Goal: Information Seeking & Learning: Learn about a topic

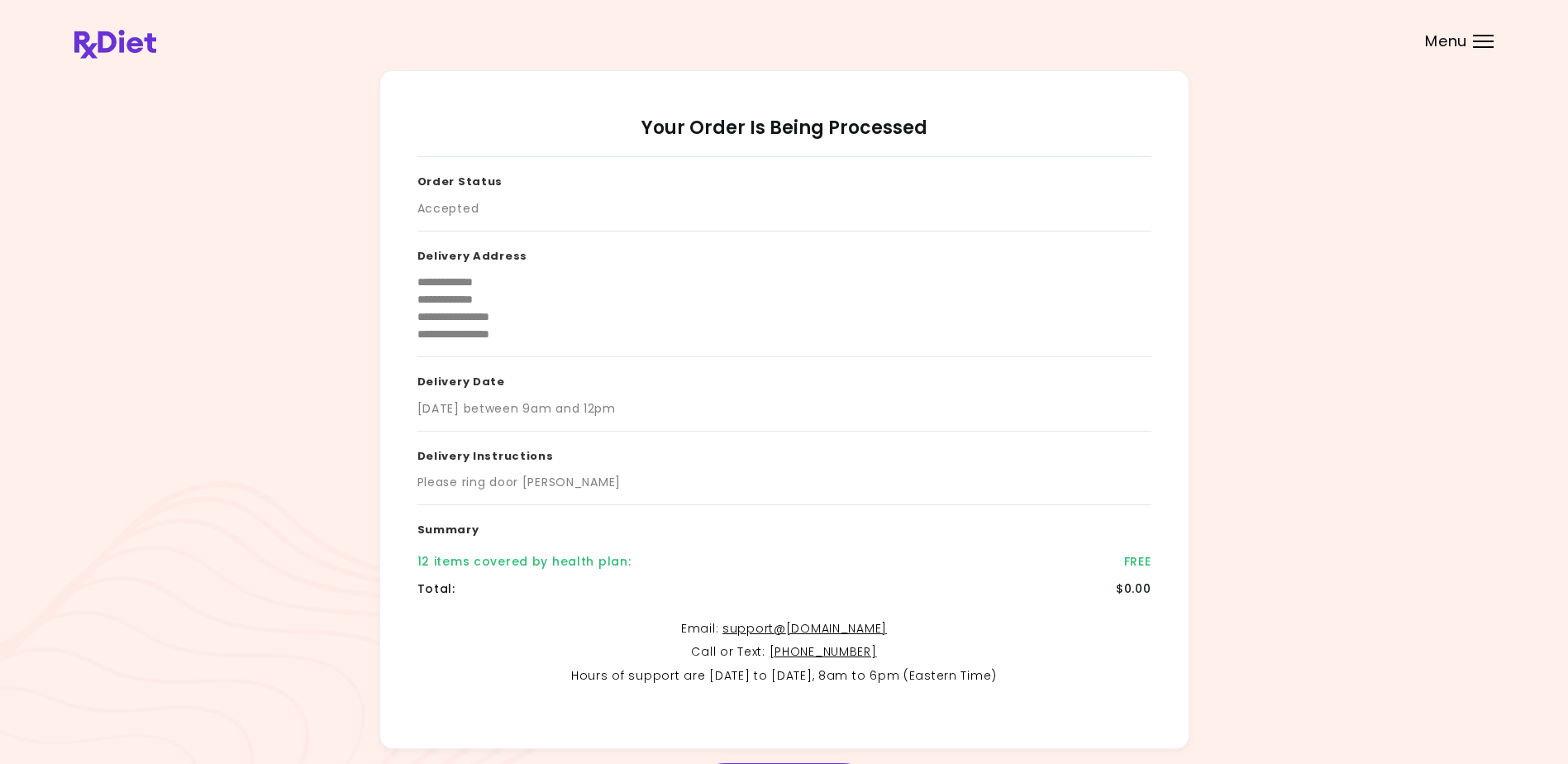
scroll to position [83, 0]
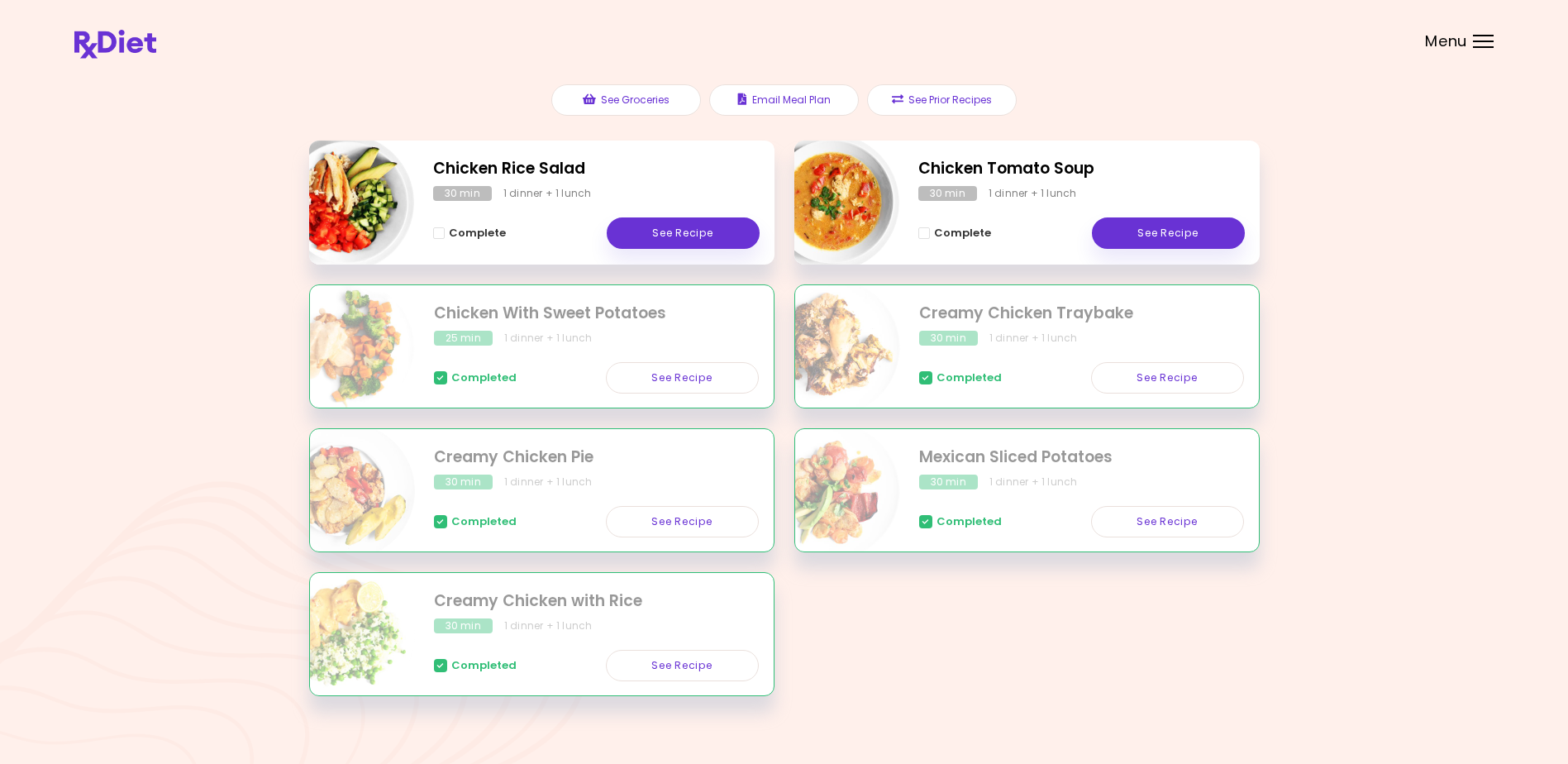
scroll to position [211, 0]
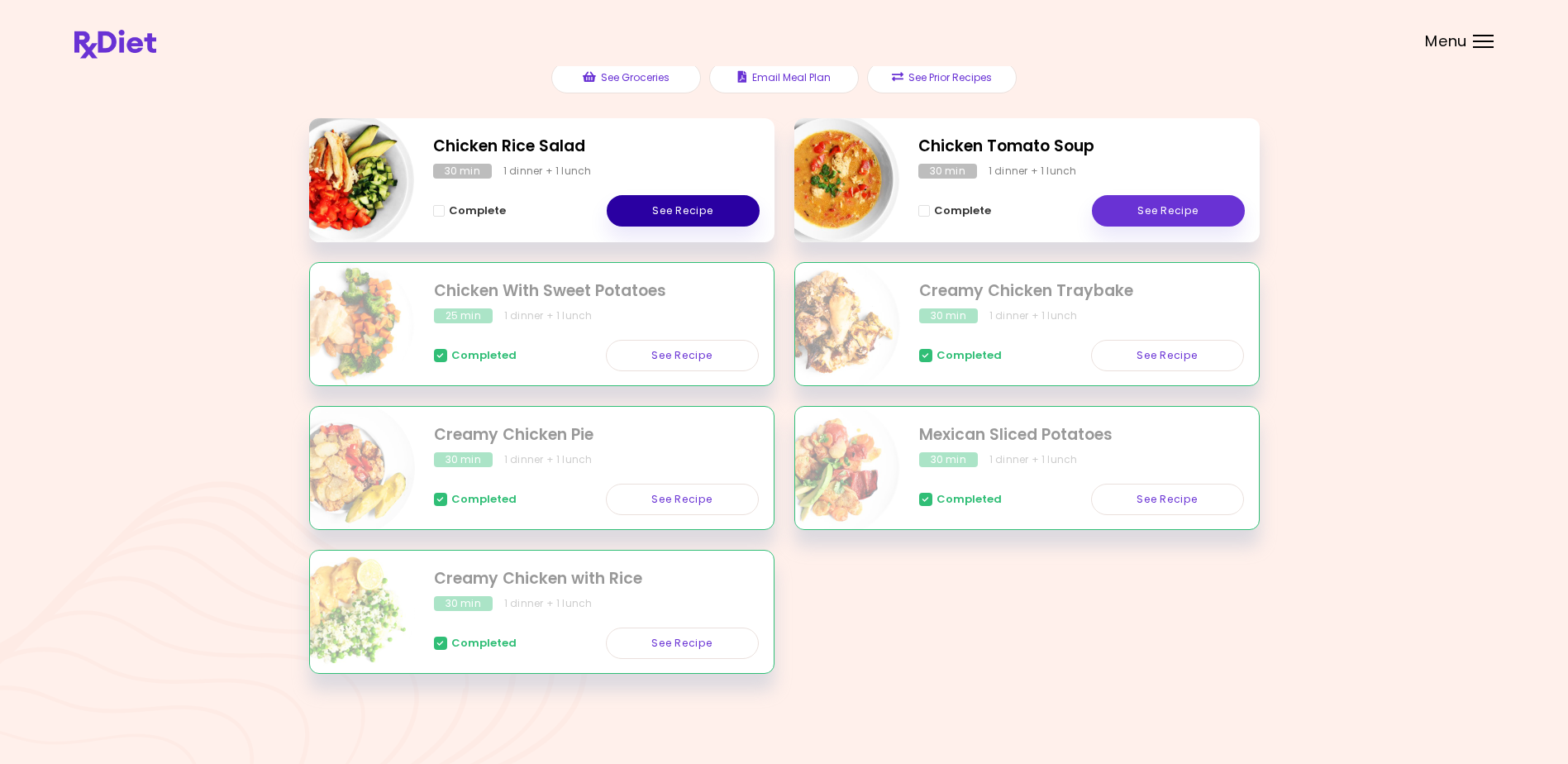
click at [675, 204] on link "See Recipe" at bounding box center [683, 210] width 153 height 31
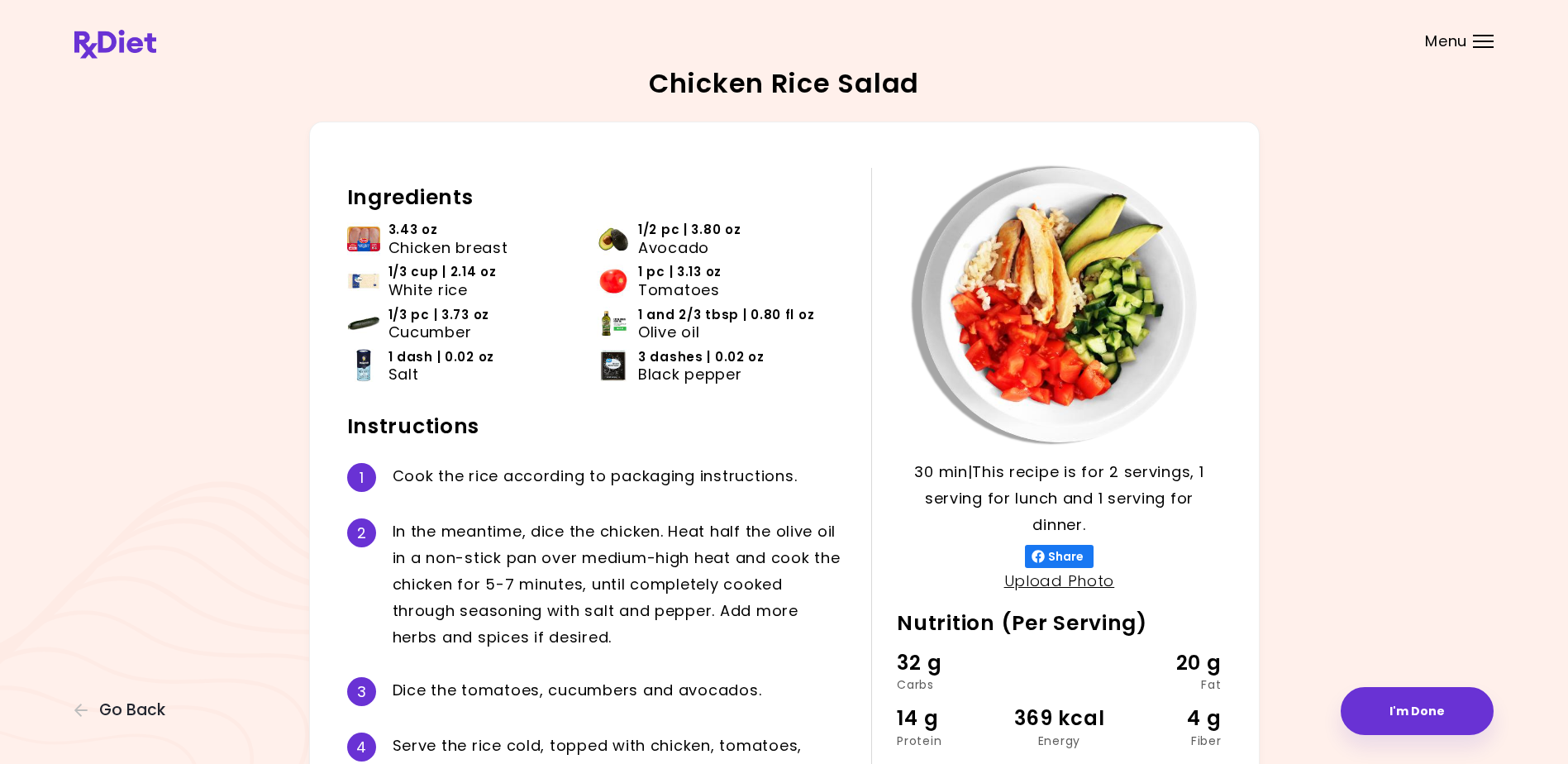
click at [1481, 36] on div "Menu" at bounding box center [1483, 41] width 21 height 13
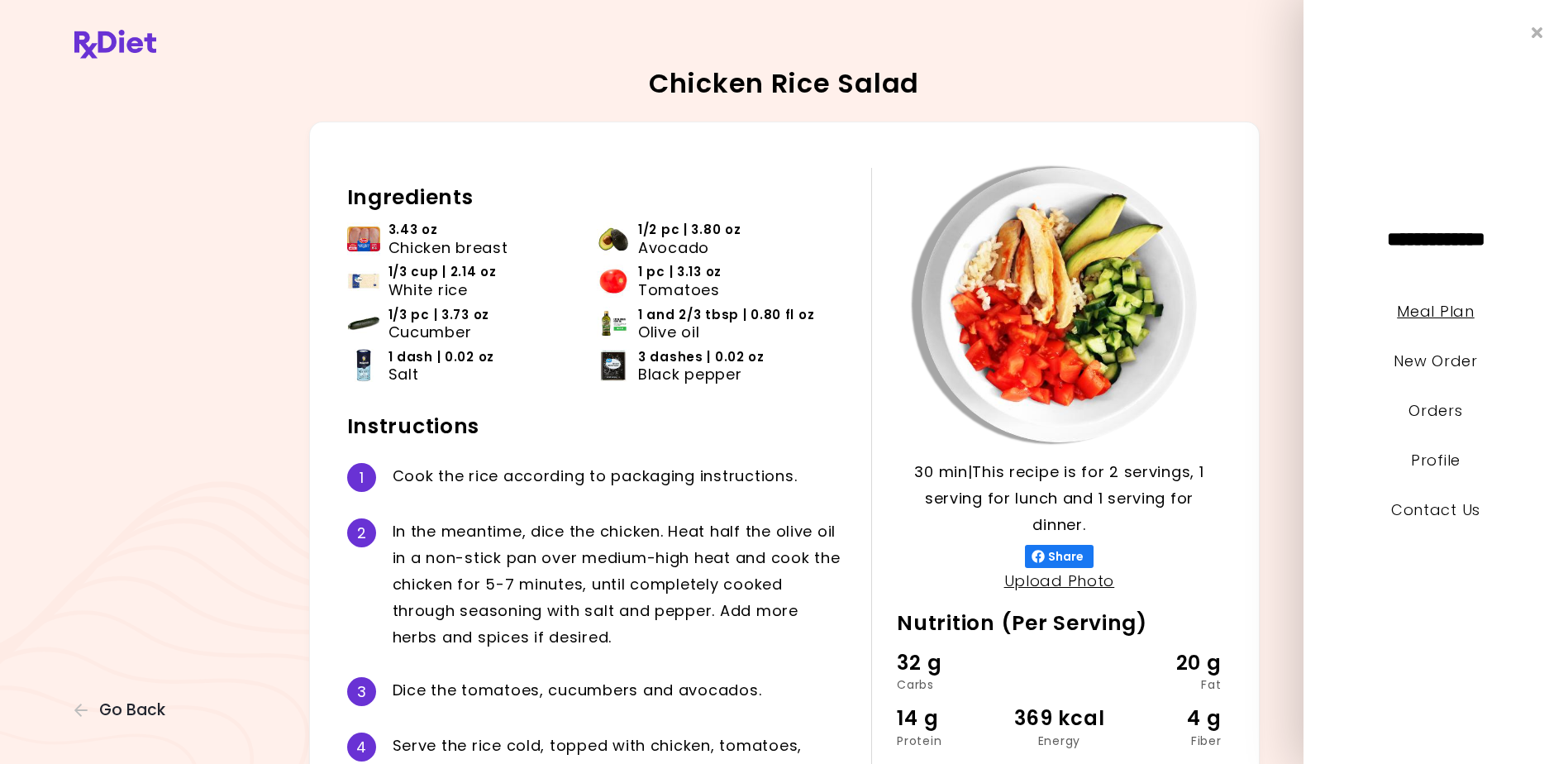
click at [1439, 311] on link "Meal Plan" at bounding box center [1436, 312] width 77 height 21
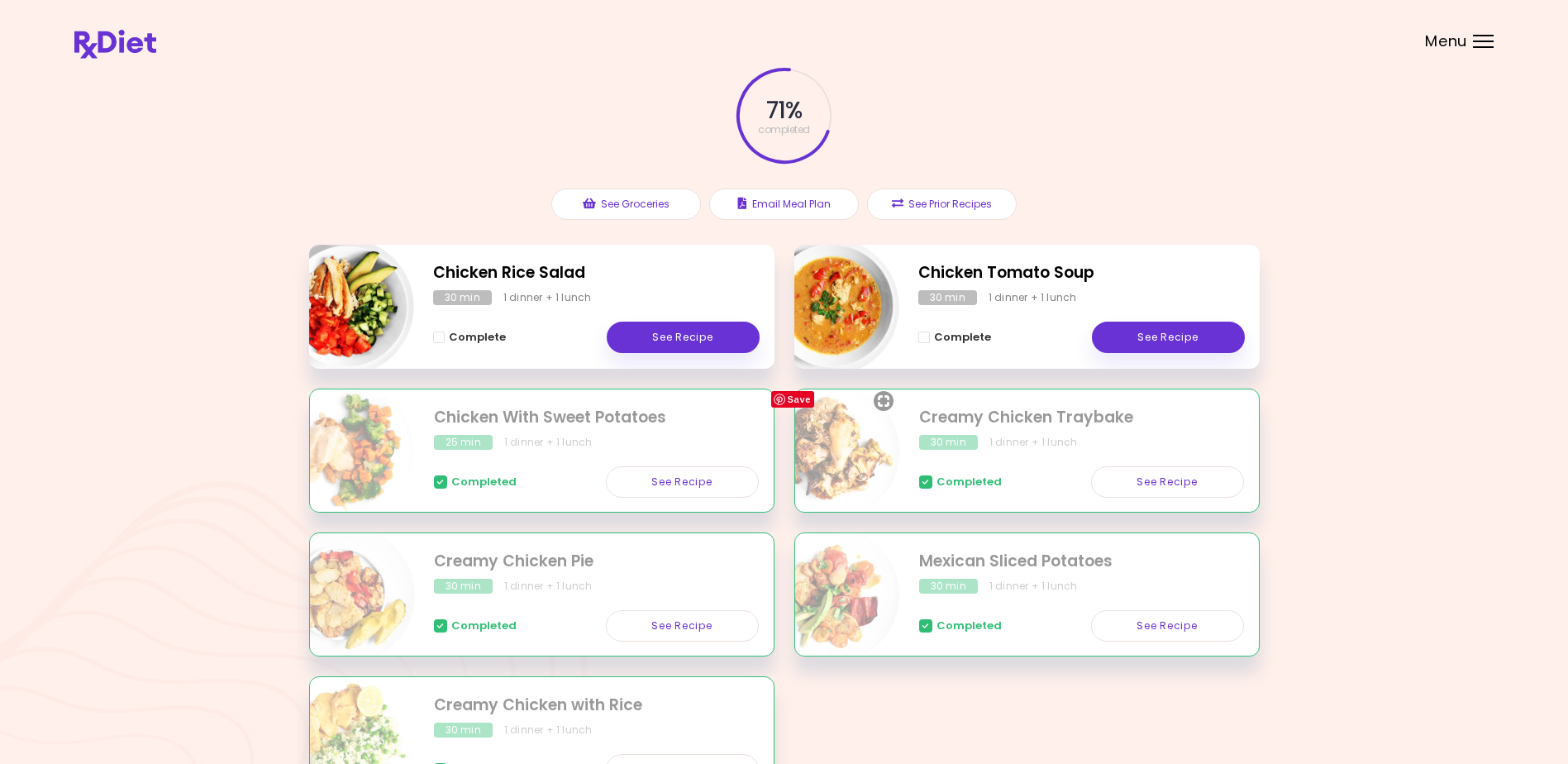
scroll to position [211, 0]
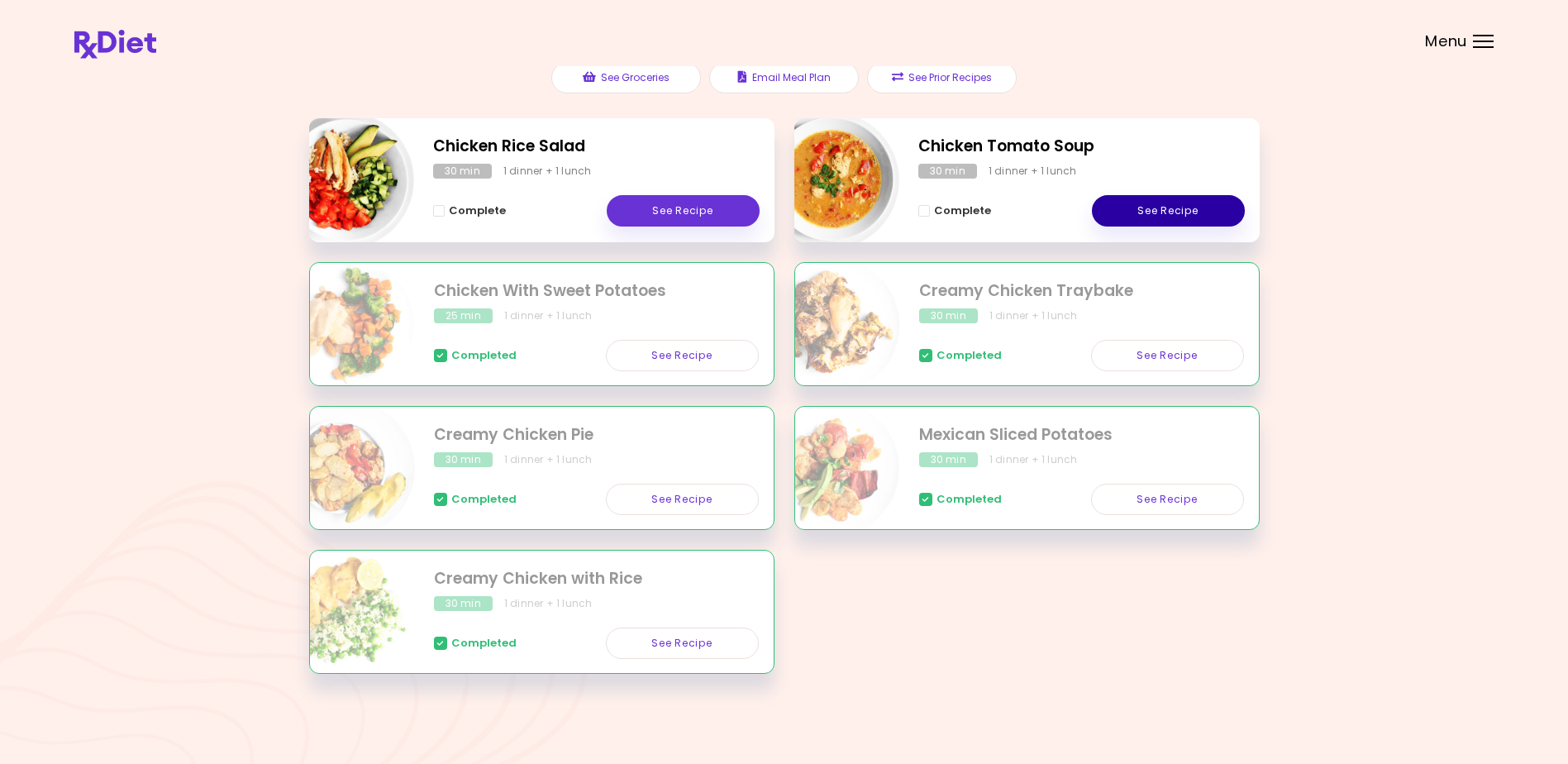
click at [1156, 207] on link "See Recipe" at bounding box center [1168, 210] width 153 height 31
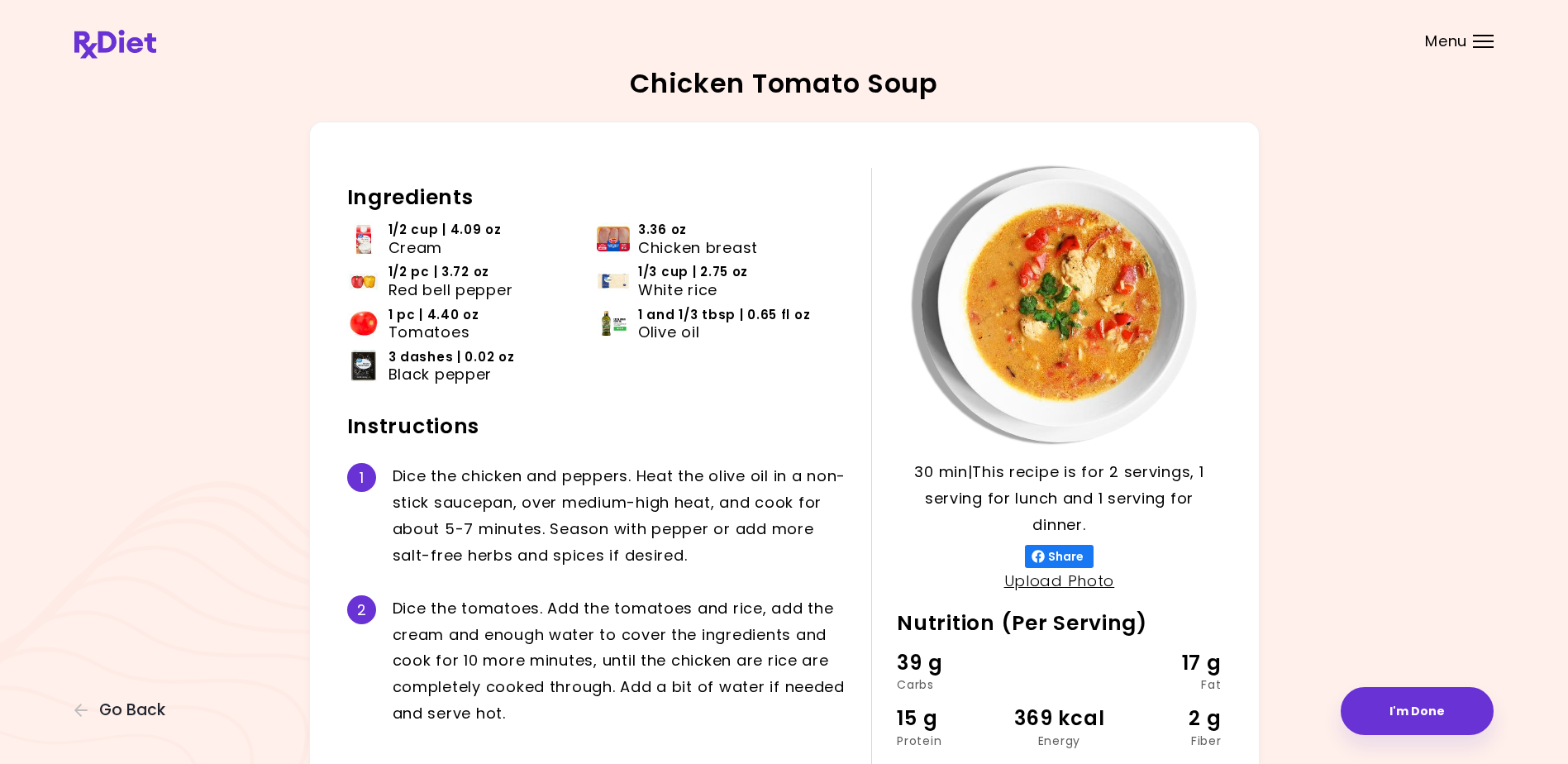
click at [1484, 39] on div "Menu" at bounding box center [1483, 41] width 21 height 13
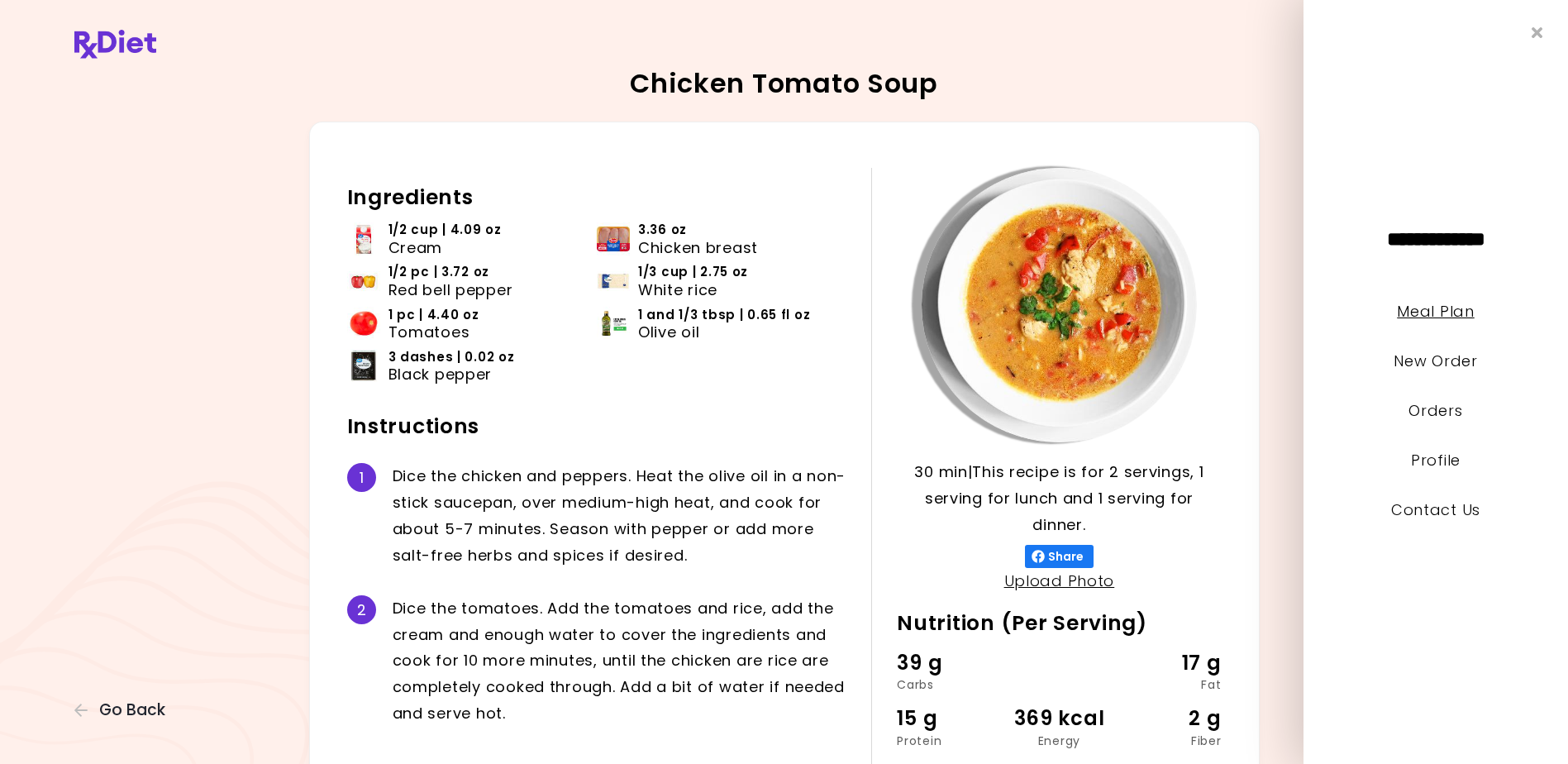
click at [1422, 308] on link "Meal Plan" at bounding box center [1436, 312] width 77 height 21
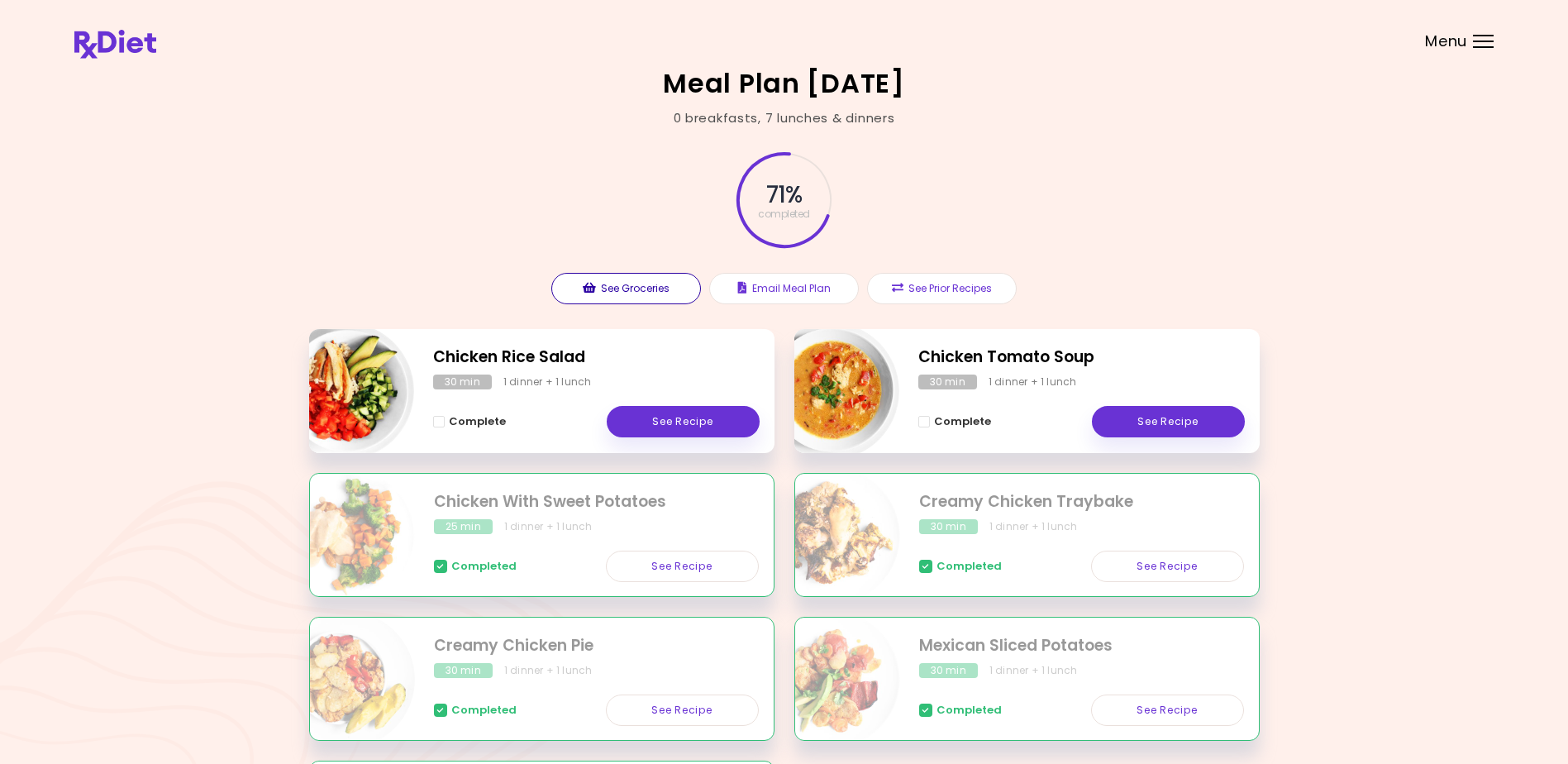
click at [651, 285] on button "See Groceries" at bounding box center [625, 288] width 149 height 31
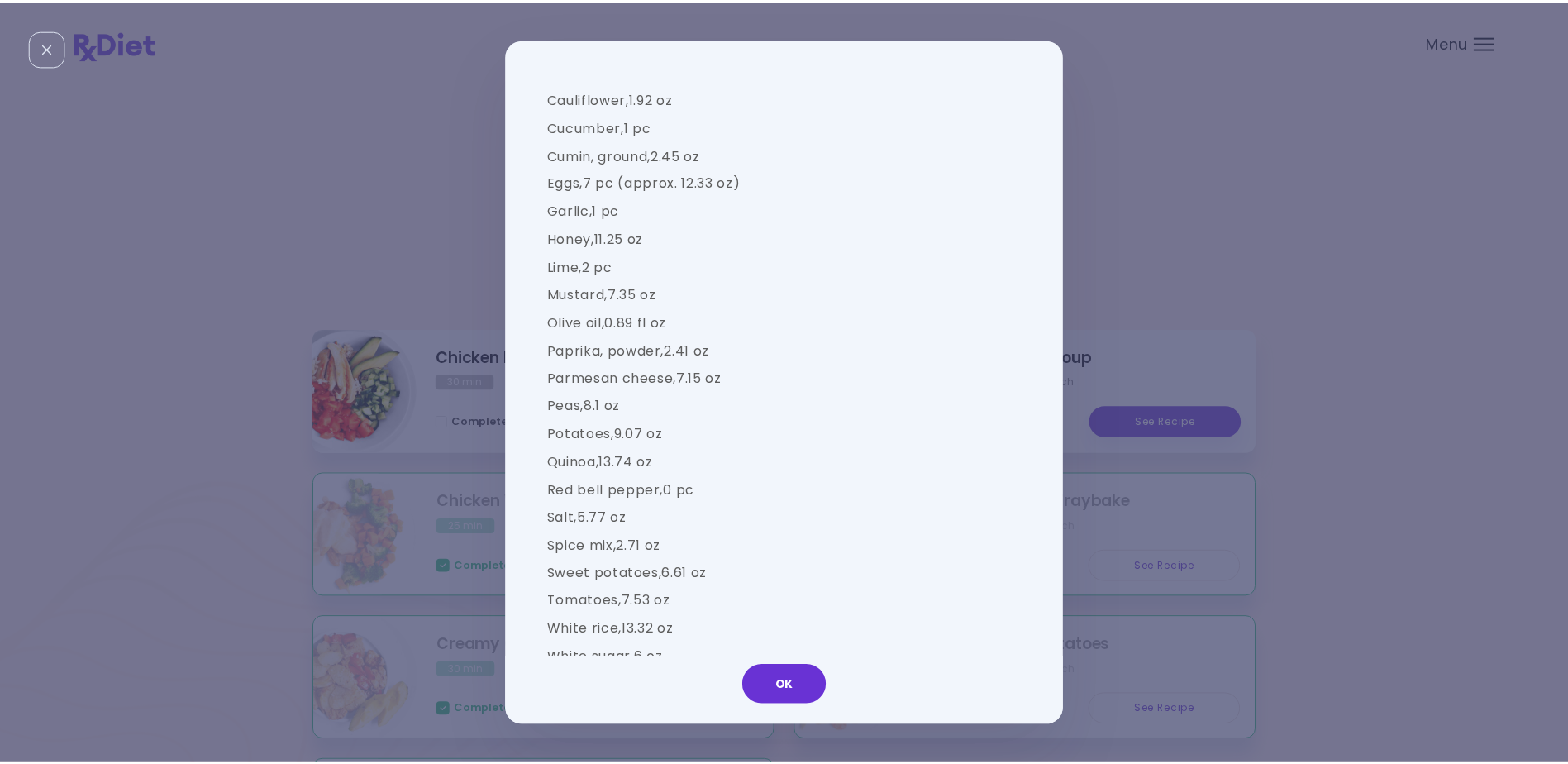
scroll to position [1193, 0]
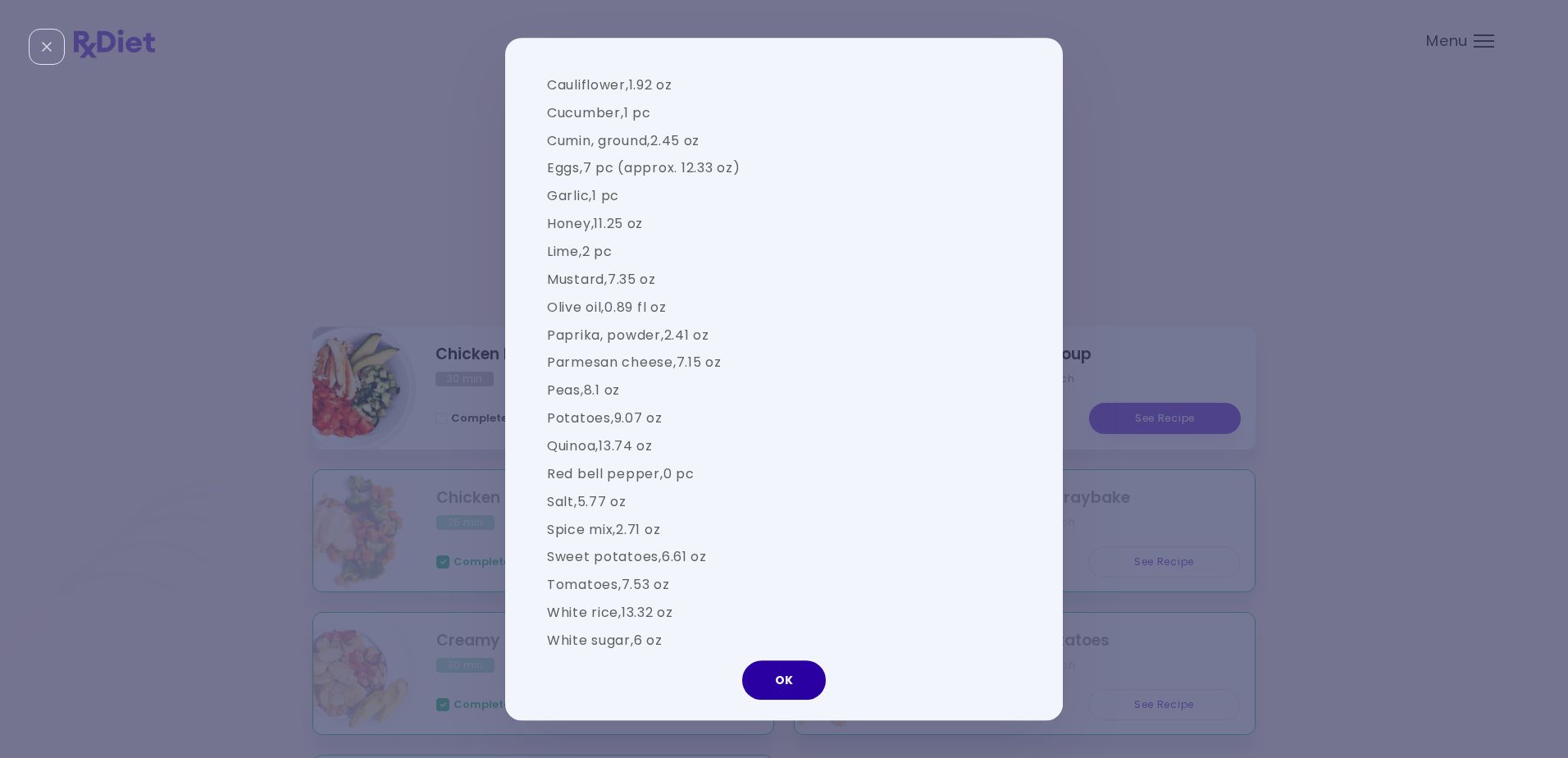
click at [787, 684] on button "OK" at bounding box center [784, 680] width 84 height 39
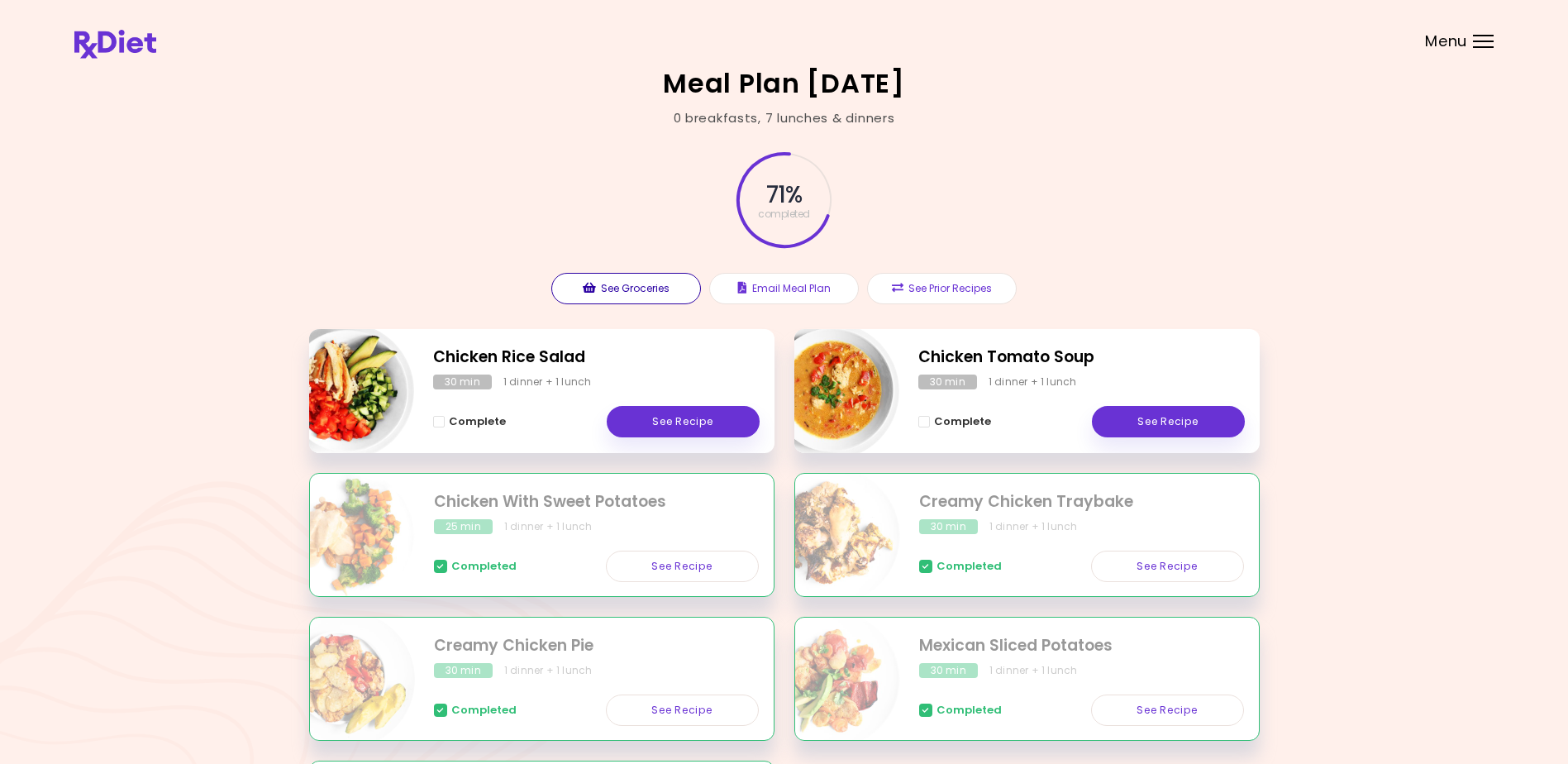
click at [623, 281] on button "See Groceries" at bounding box center [625, 288] width 149 height 31
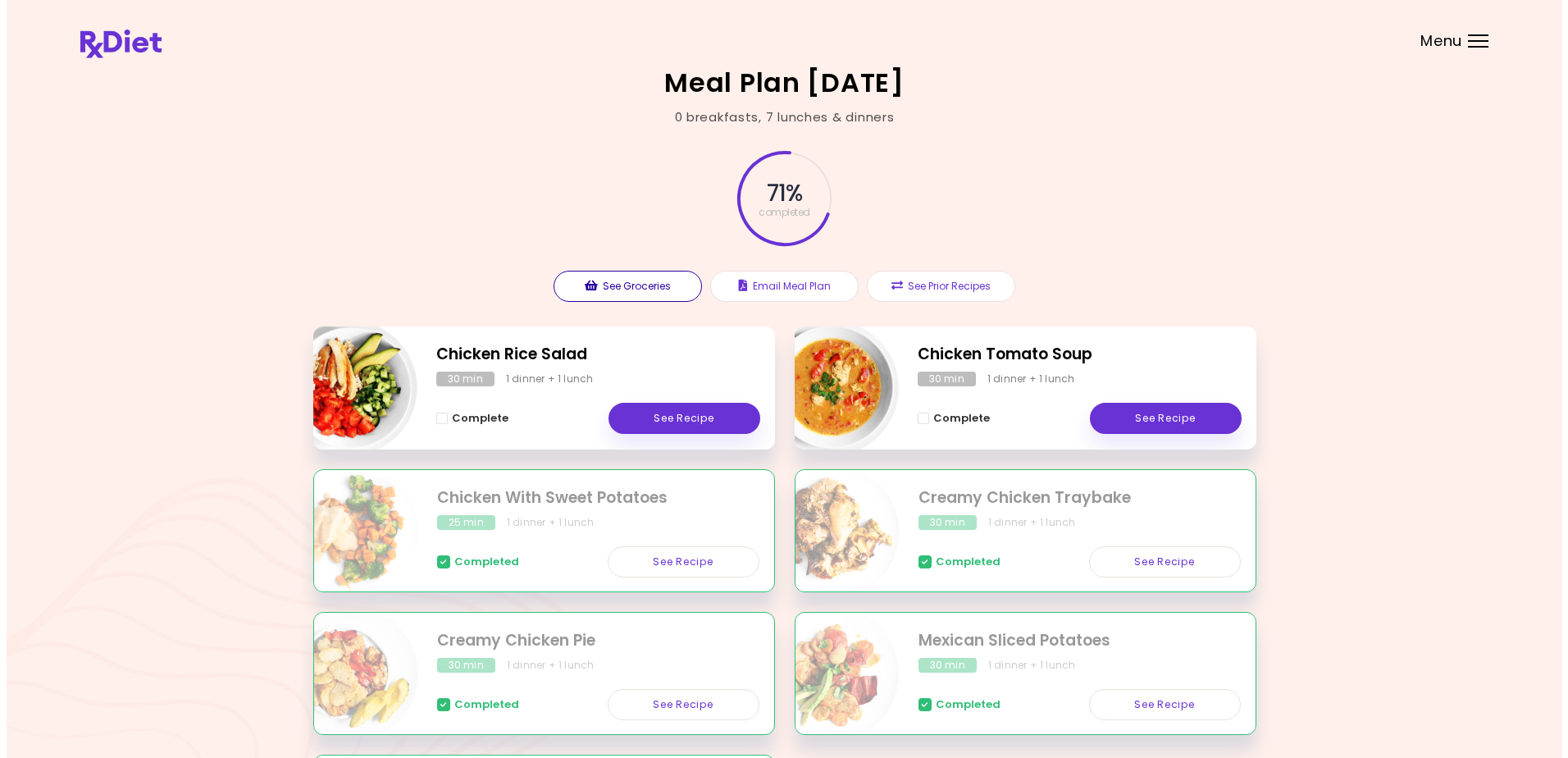
scroll to position [0, 0]
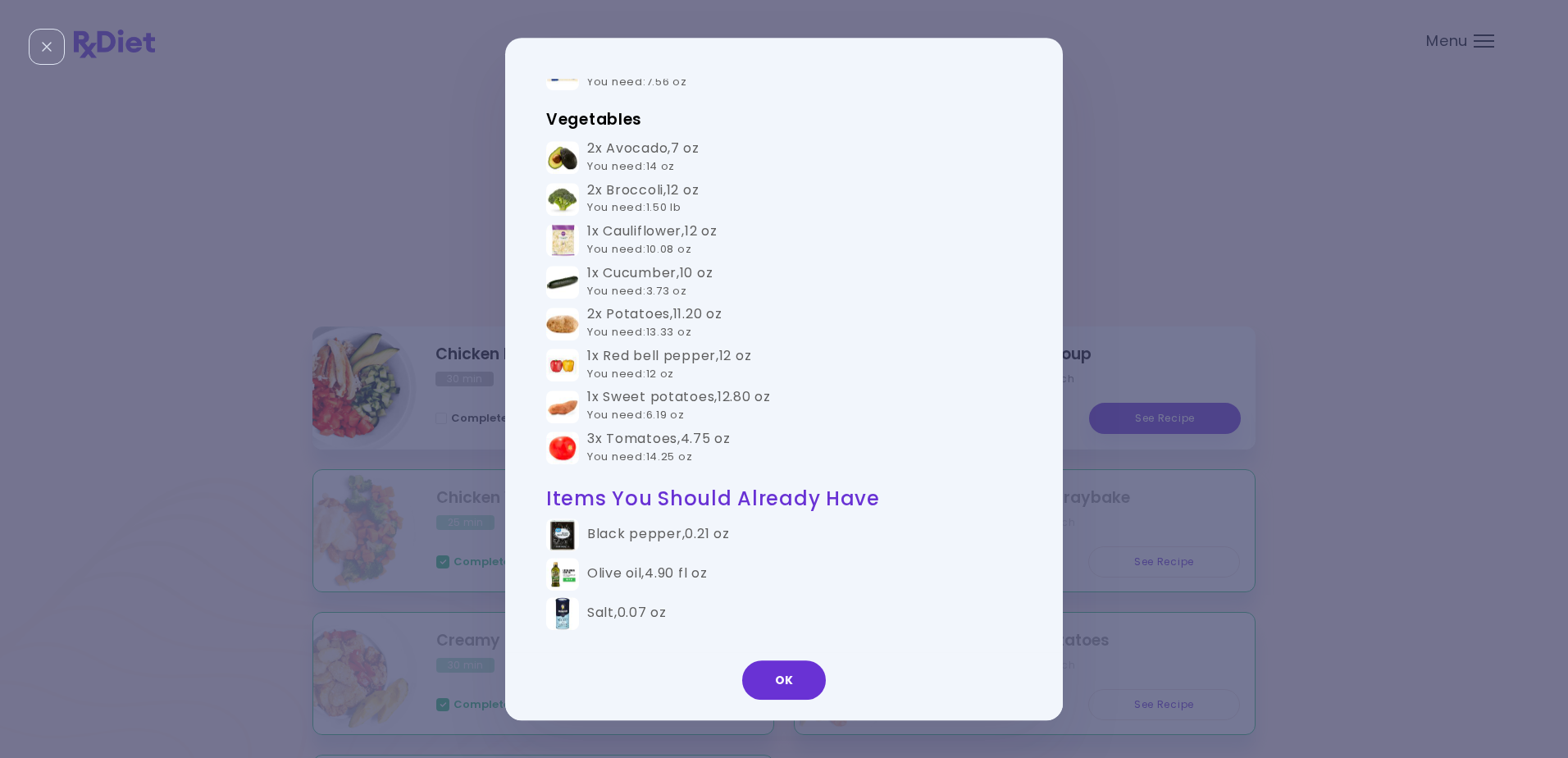
drag, startPoint x: 822, startPoint y: 746, endPoint x: 832, endPoint y: 800, distance: 54.9
click at [832, 757] on html "**********" at bounding box center [784, 483] width 1568 height 967
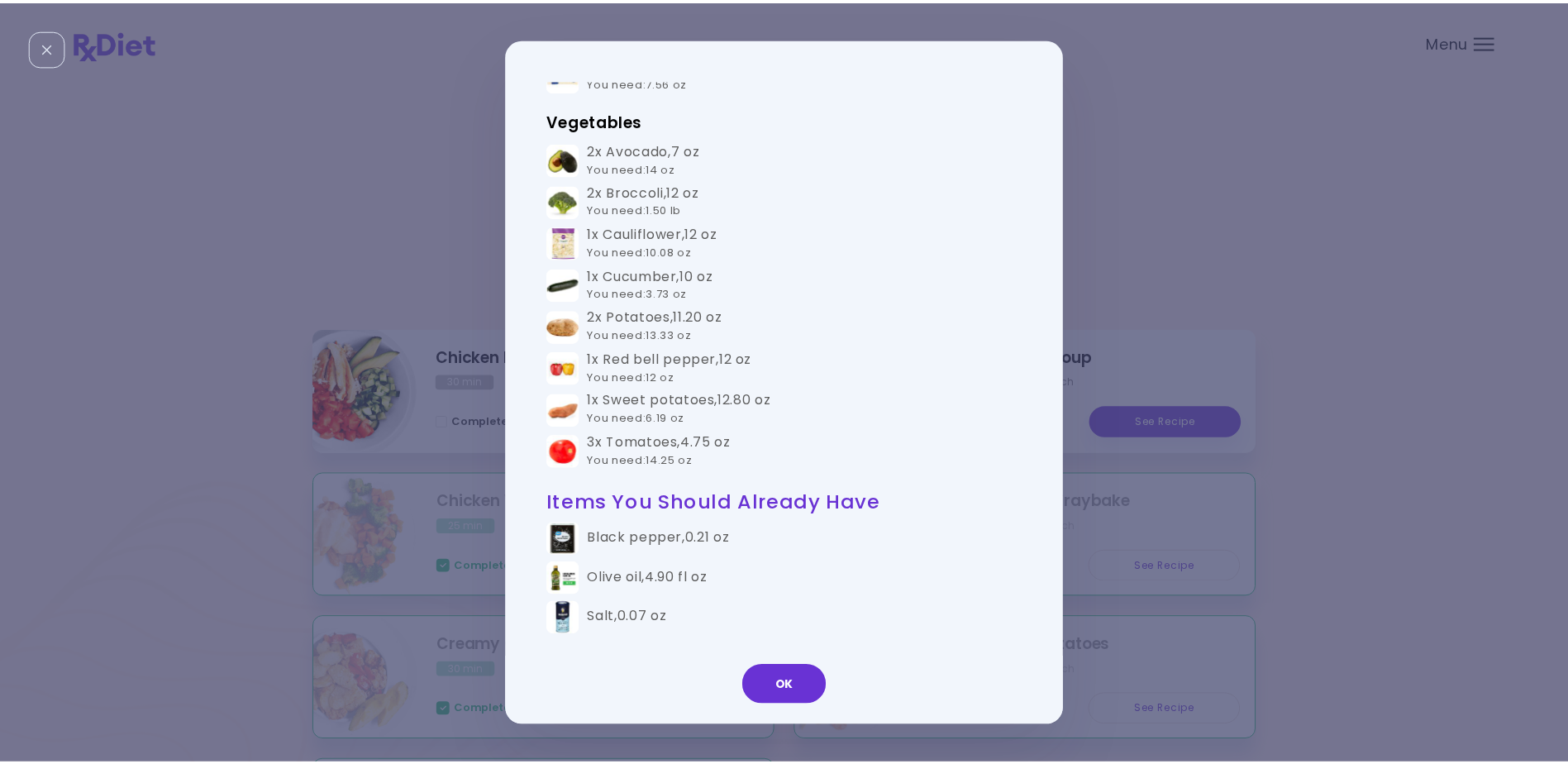
scroll to position [663, 0]
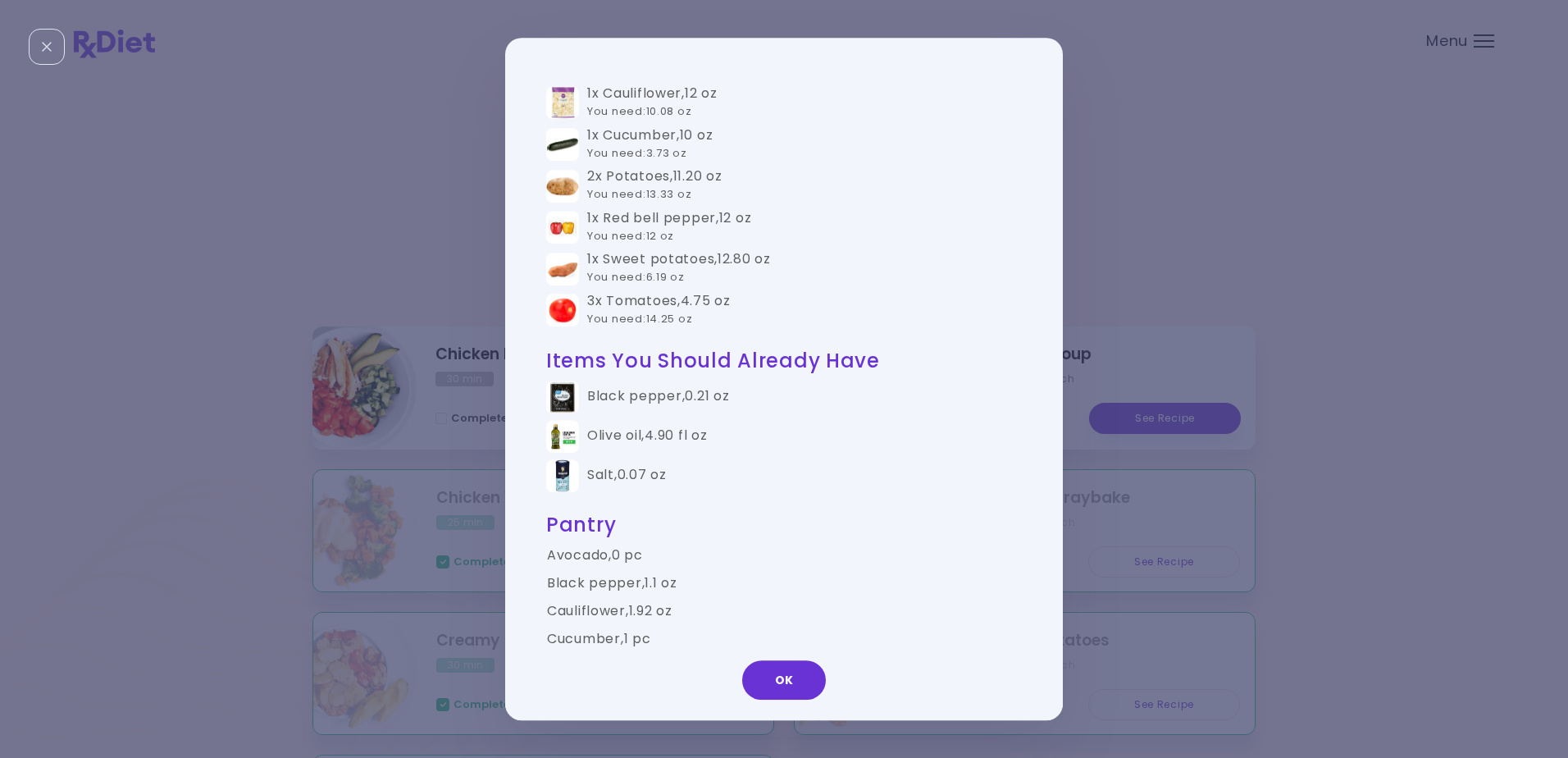
click at [786, 671] on button "OK" at bounding box center [784, 680] width 84 height 39
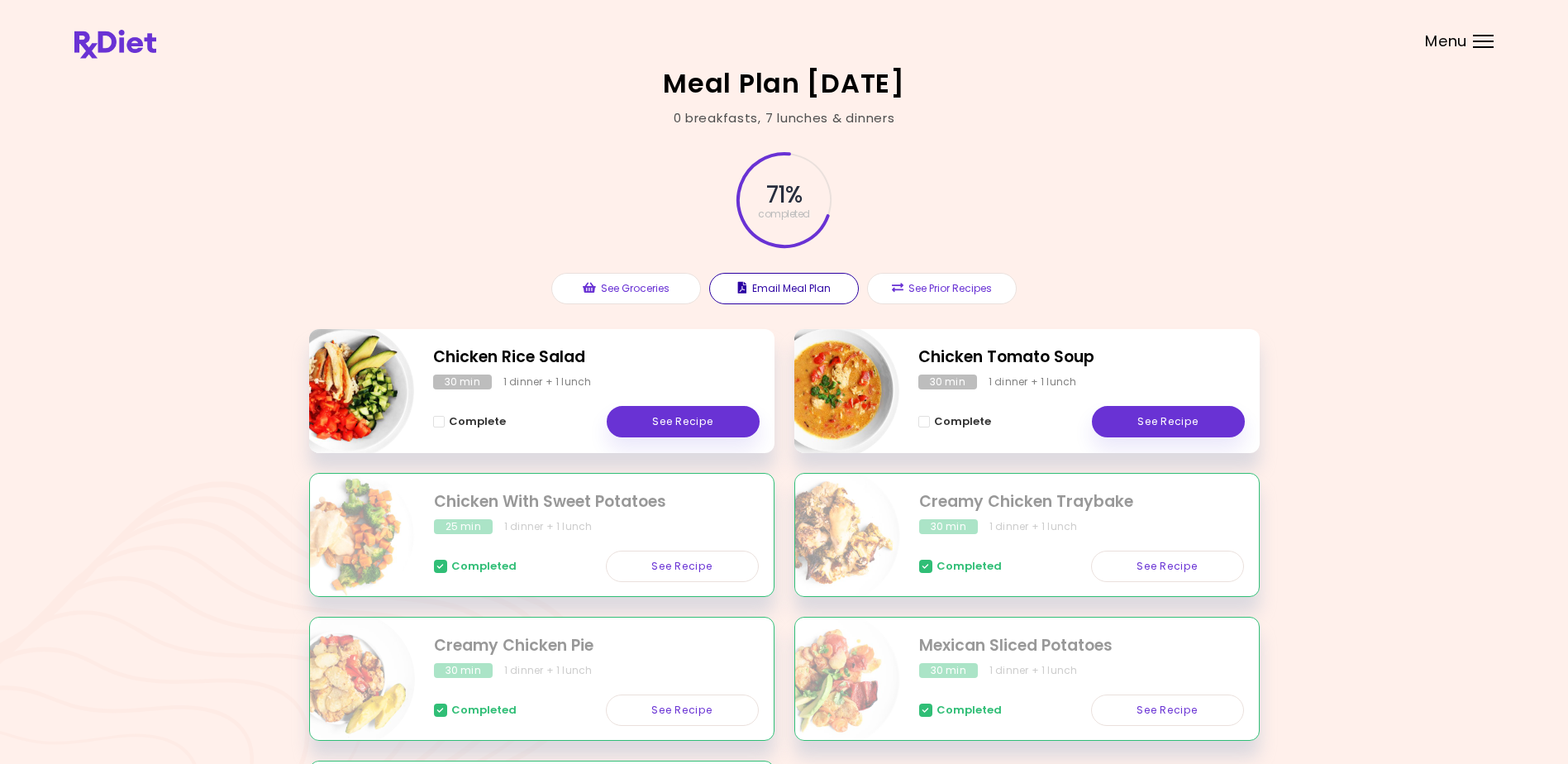
click at [798, 288] on button "Email Meal Plan" at bounding box center [784, 288] width 149 height 31
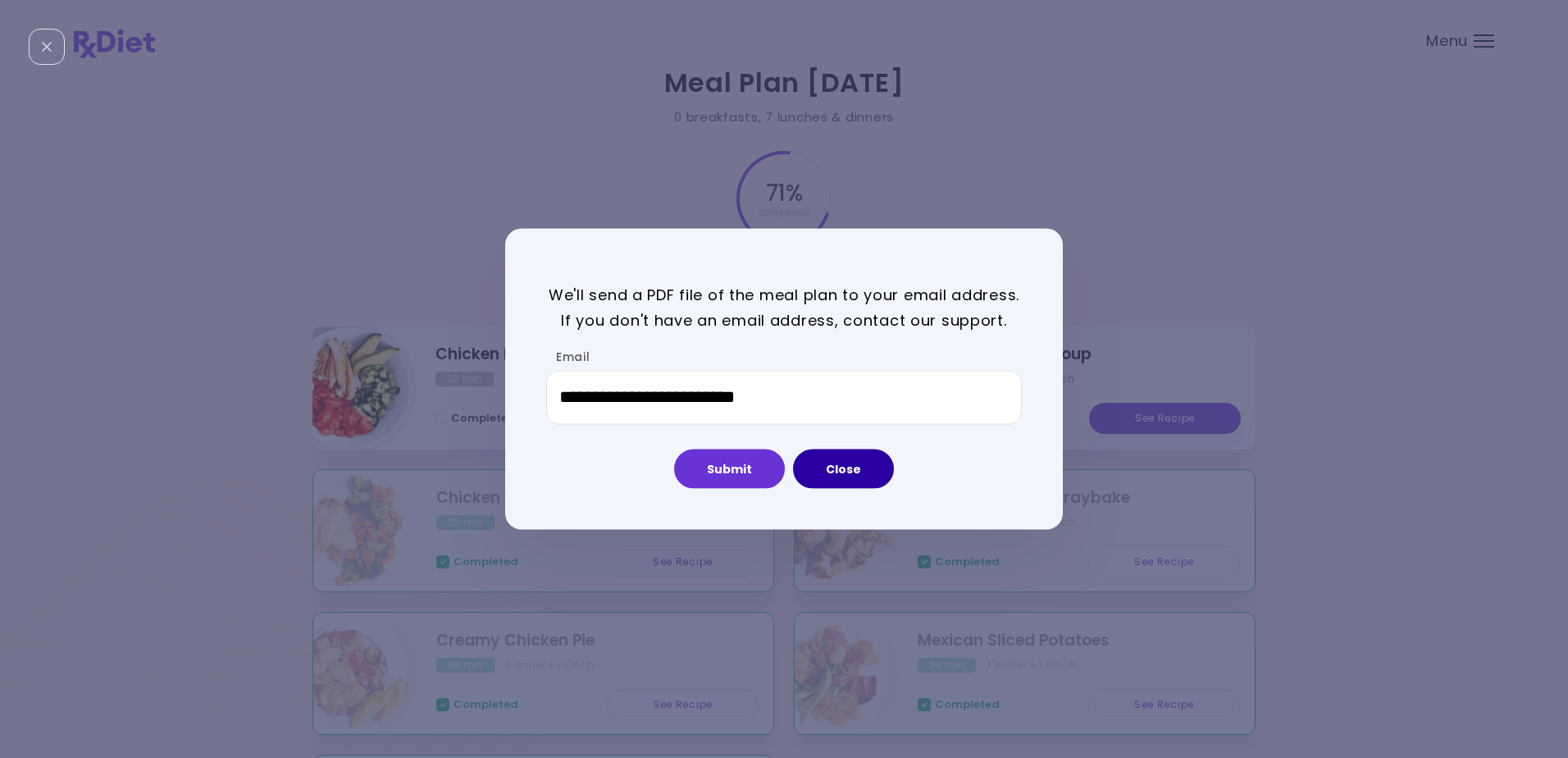
click at [836, 465] on button "Close" at bounding box center [843, 468] width 101 height 39
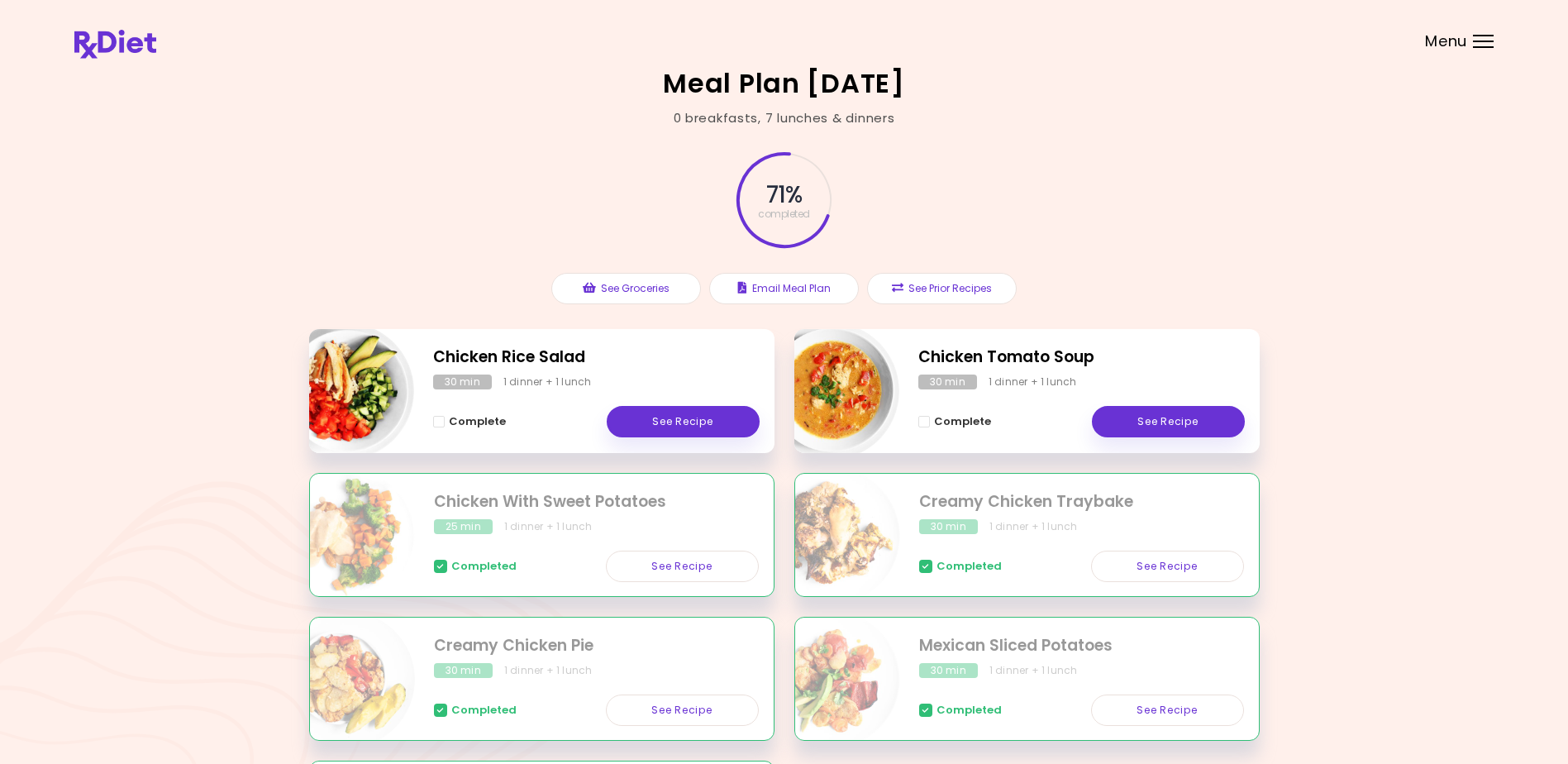
click at [1482, 36] on div at bounding box center [1483, 36] width 21 height 2
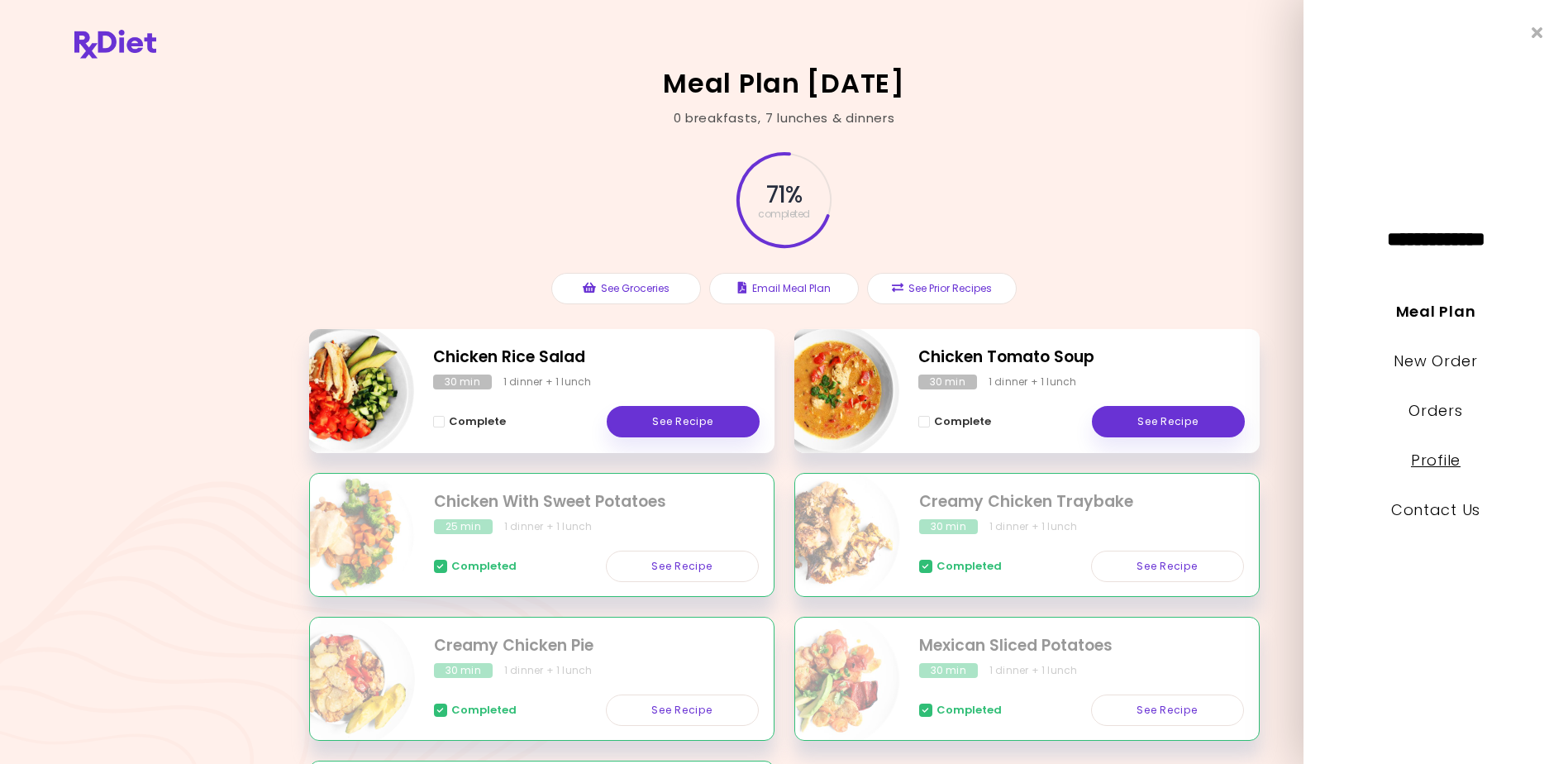
click at [1436, 455] on link "Profile" at bounding box center [1436, 460] width 50 height 21
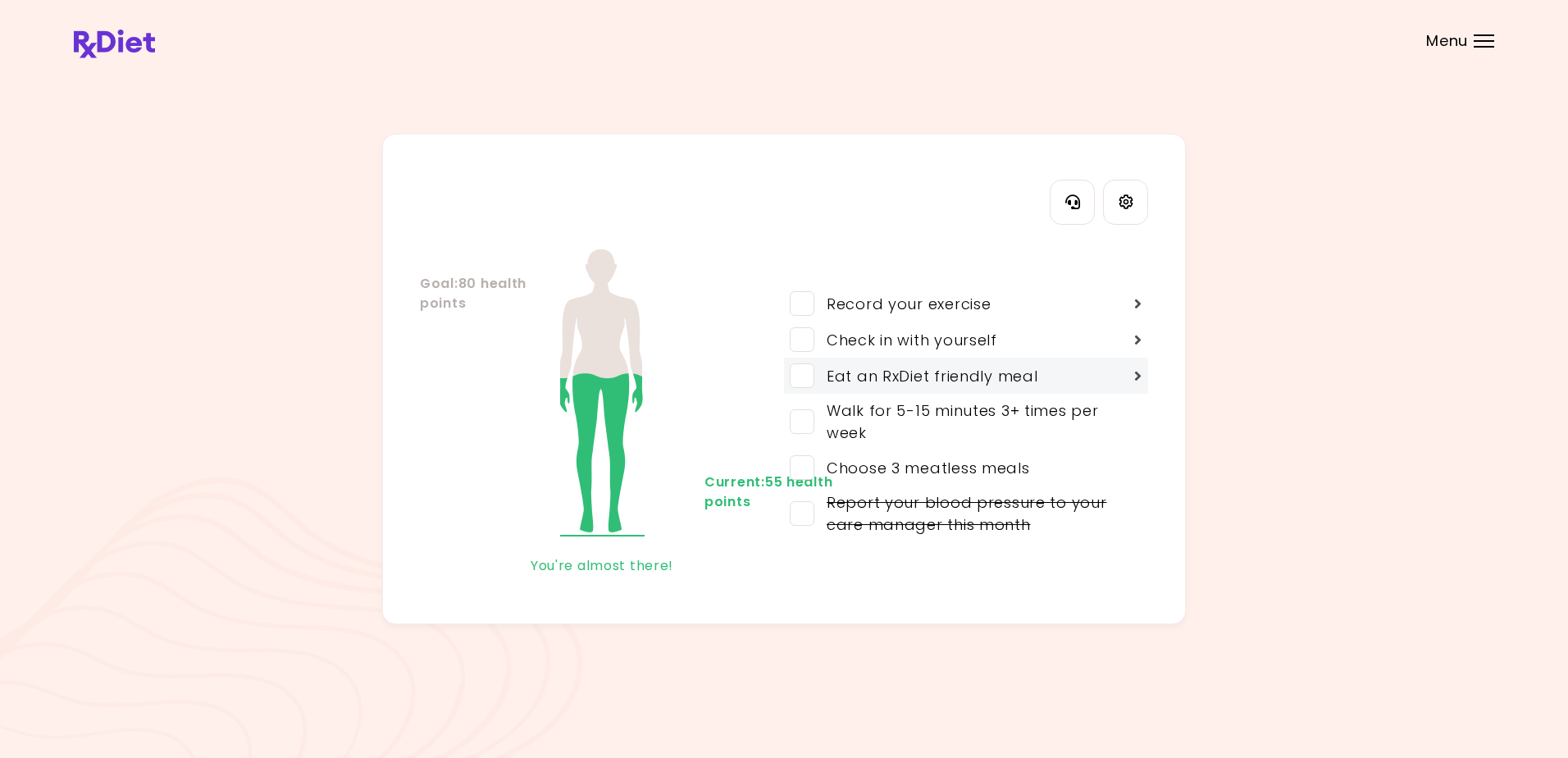
click at [806, 374] on span at bounding box center [802, 375] width 24 height 24
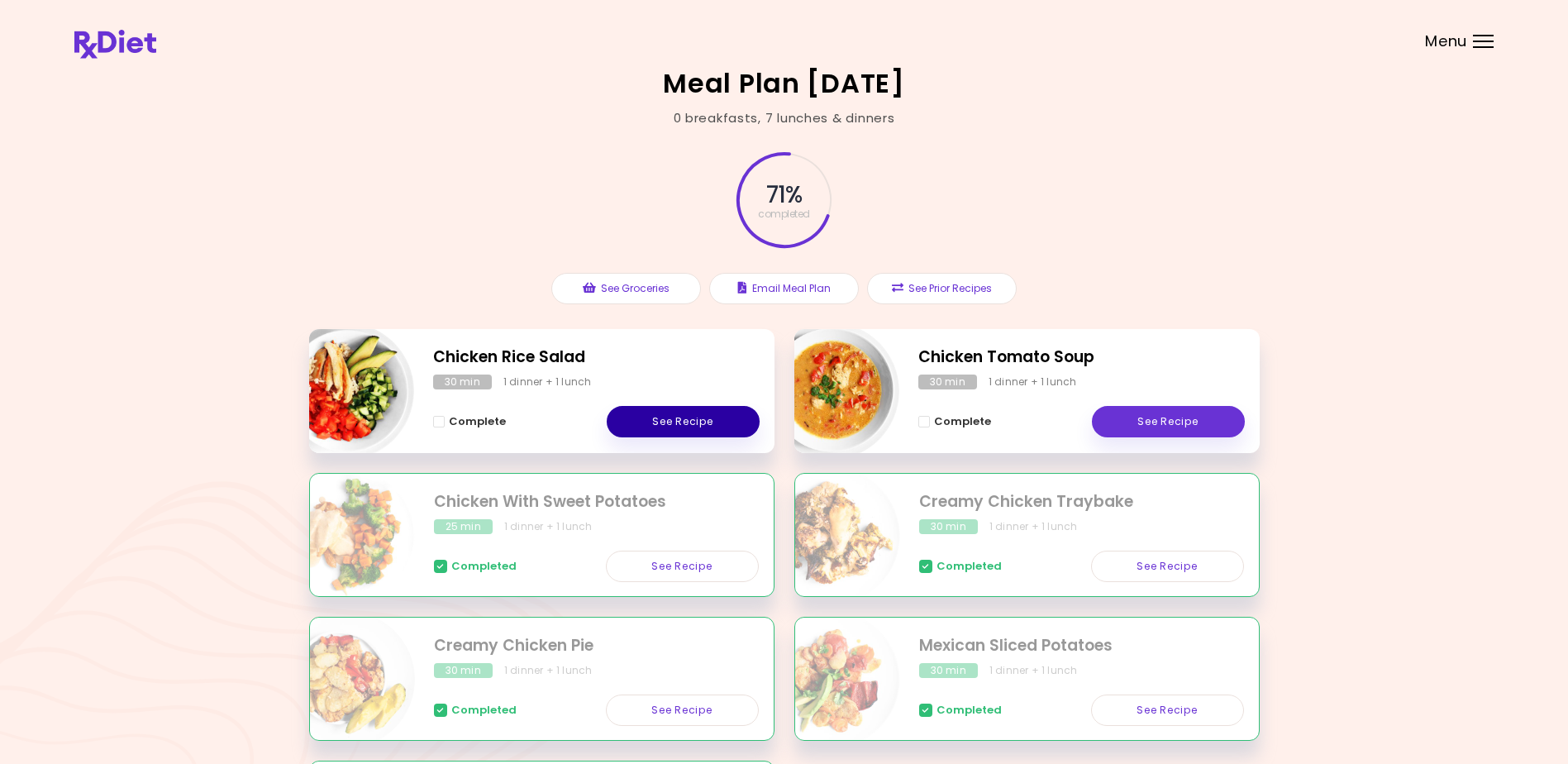
click at [661, 416] on link "See Recipe" at bounding box center [683, 420] width 153 height 31
